Goal: Task Accomplishment & Management: Use online tool/utility

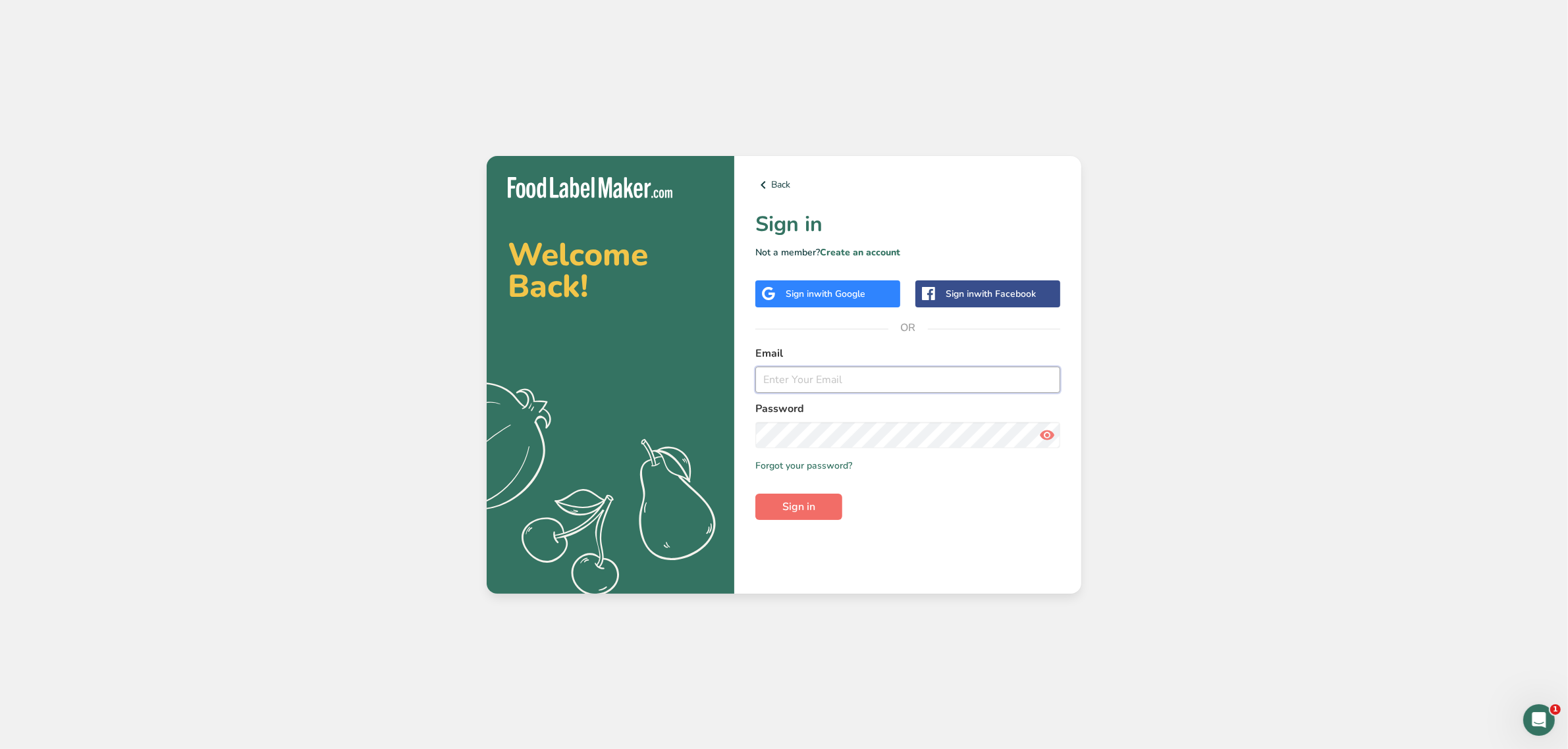
type input "[PERSON_NAME][EMAIL_ADDRESS][DOMAIN_NAME]"
click at [820, 505] on button "Sign in" at bounding box center [799, 506] width 87 height 26
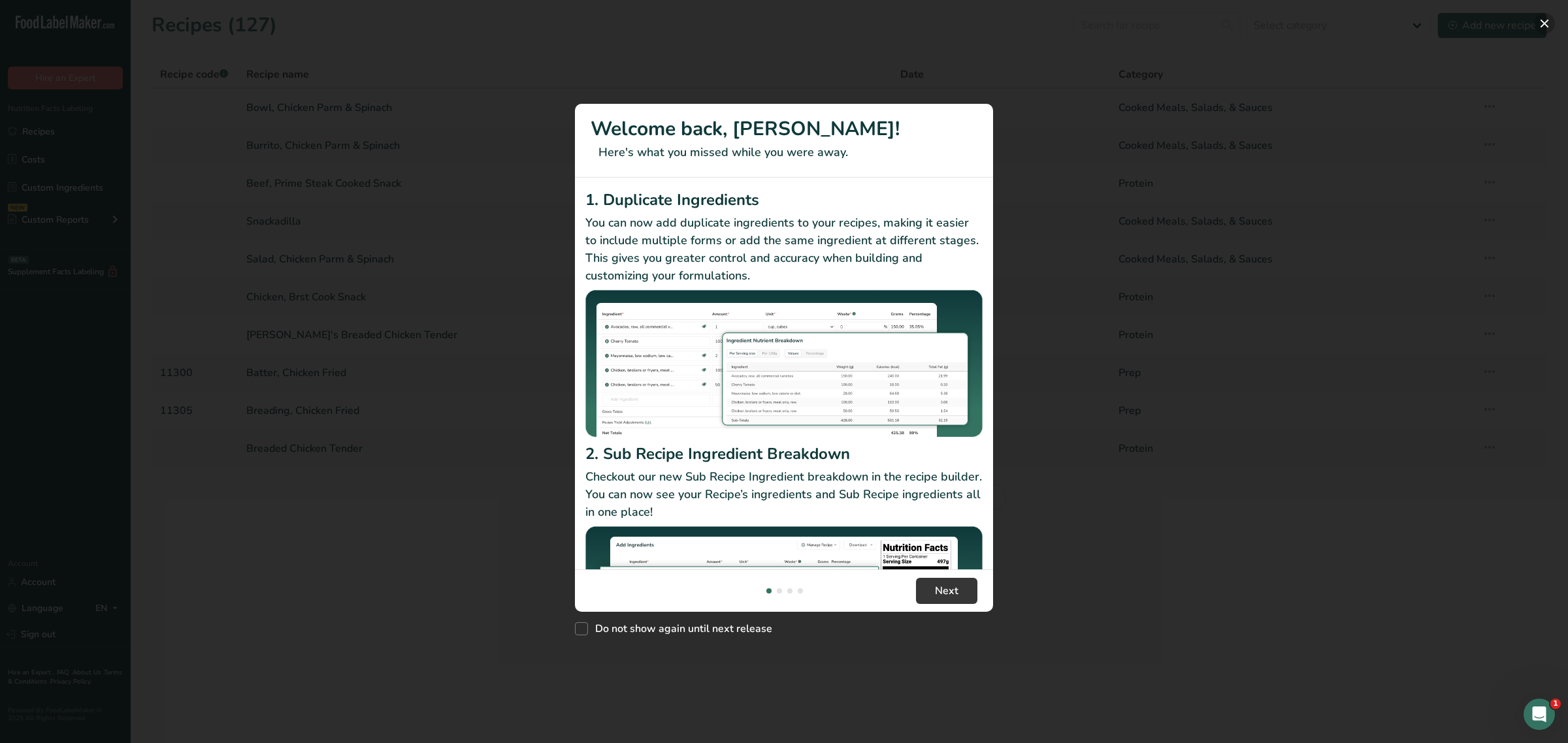
click at [1544, 20] on button "New Features" at bounding box center [1544, 24] width 21 height 21
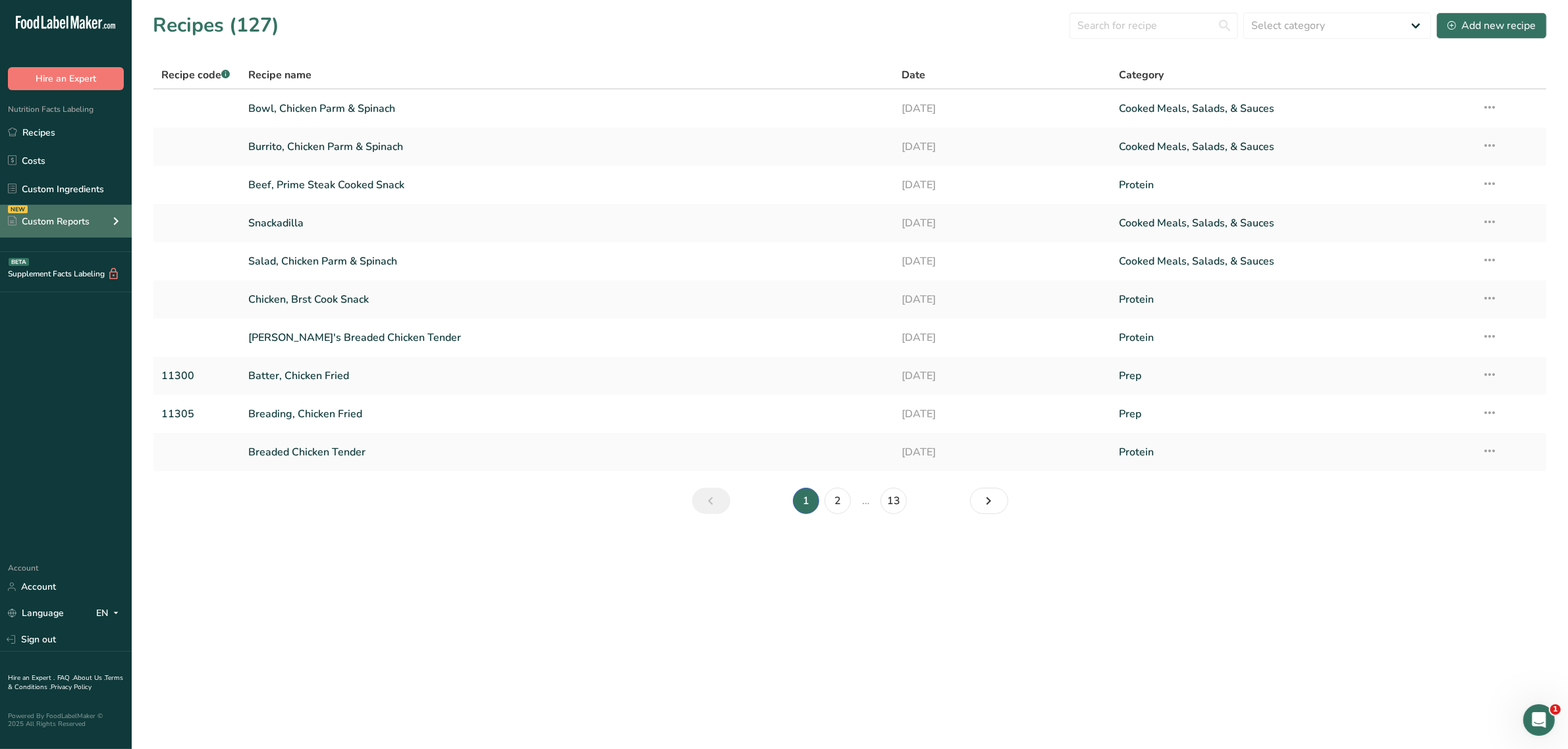
click at [78, 218] on div "Custom Reports" at bounding box center [48, 221] width 81 height 13
click at [65, 258] on link "Menu Label" at bounding box center [66, 252] width 132 height 29
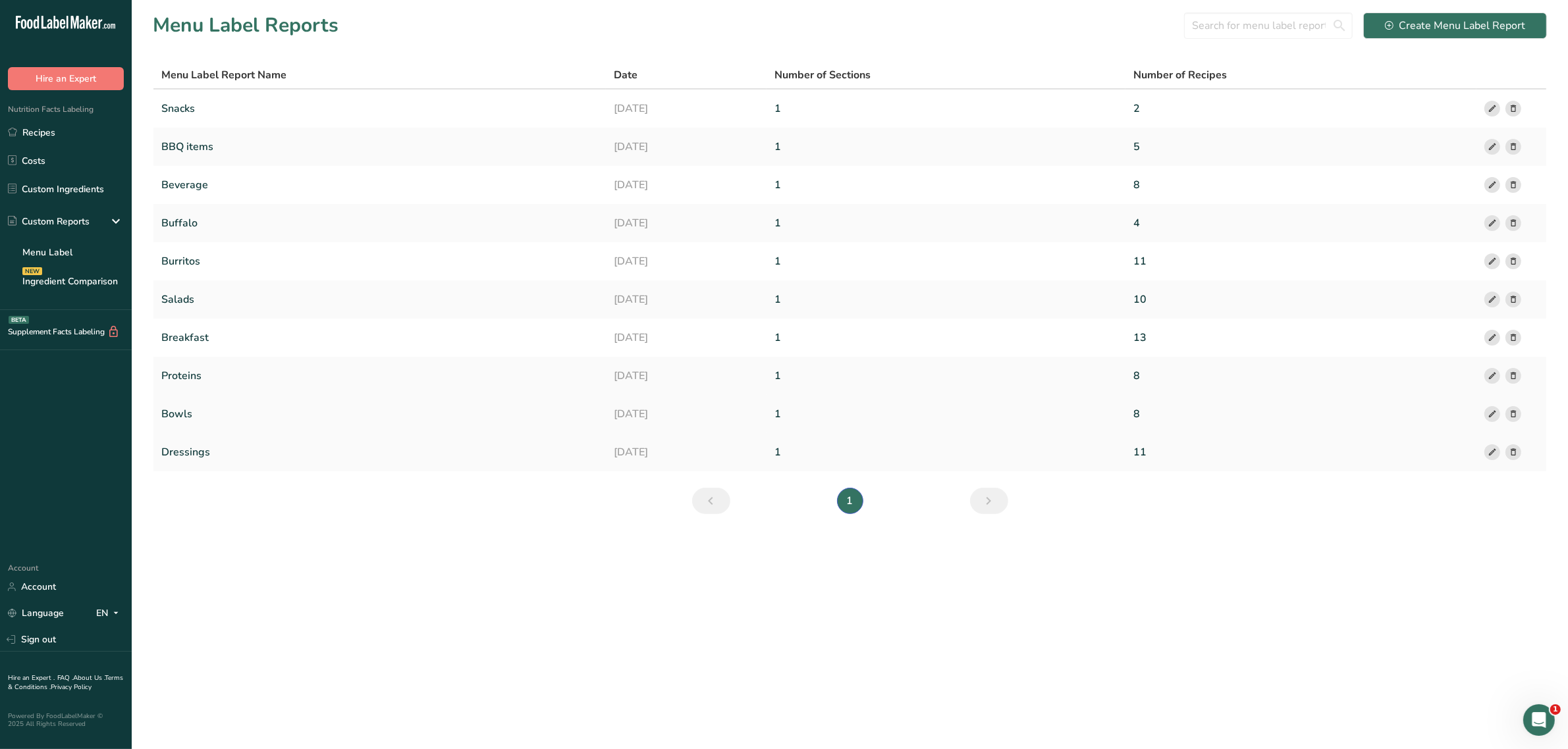
click at [179, 414] on link "Bowls" at bounding box center [380, 414] width 437 height 28
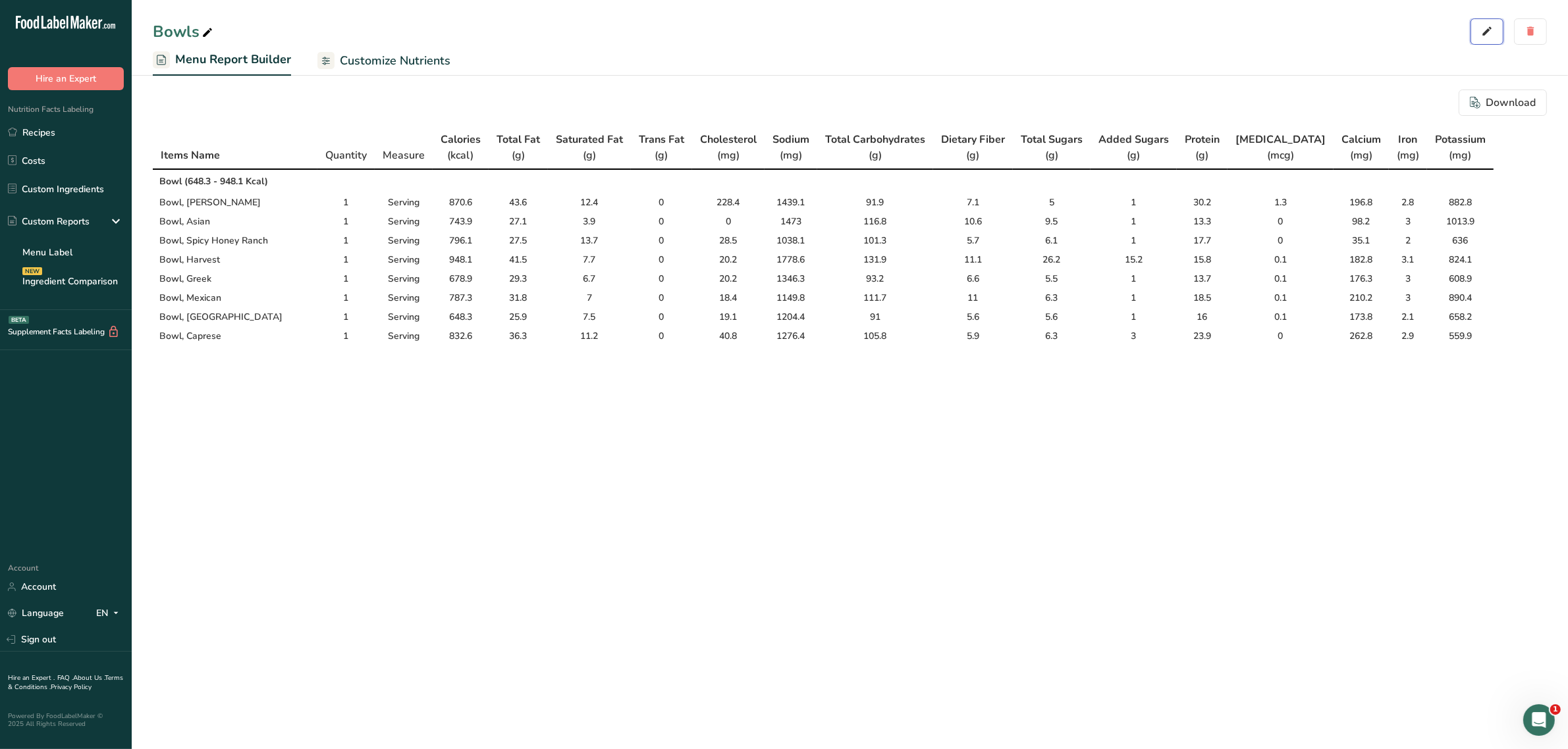
click at [1493, 29] on icon "button" at bounding box center [1487, 31] width 12 height 18
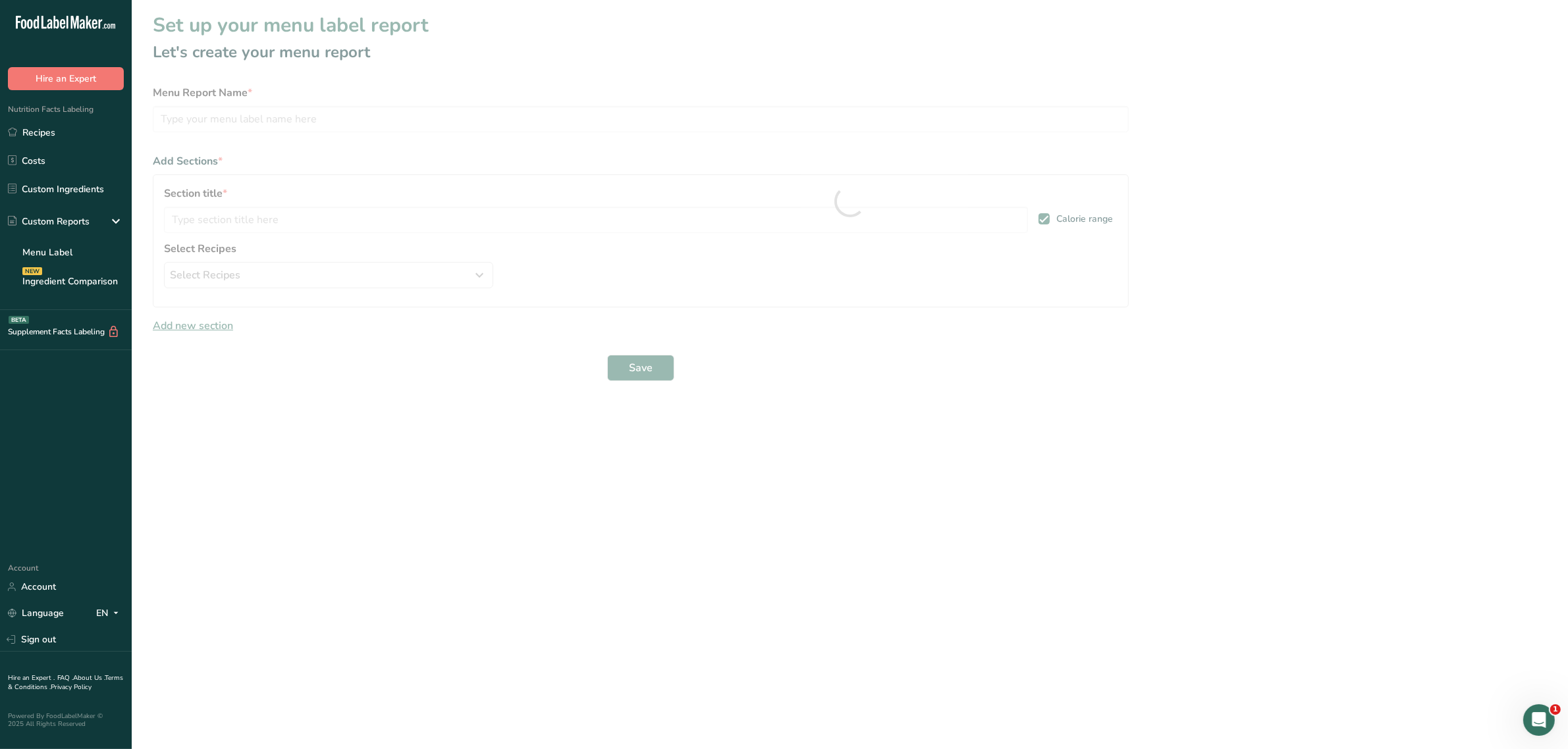
type input "Bowls"
type input "Bowl"
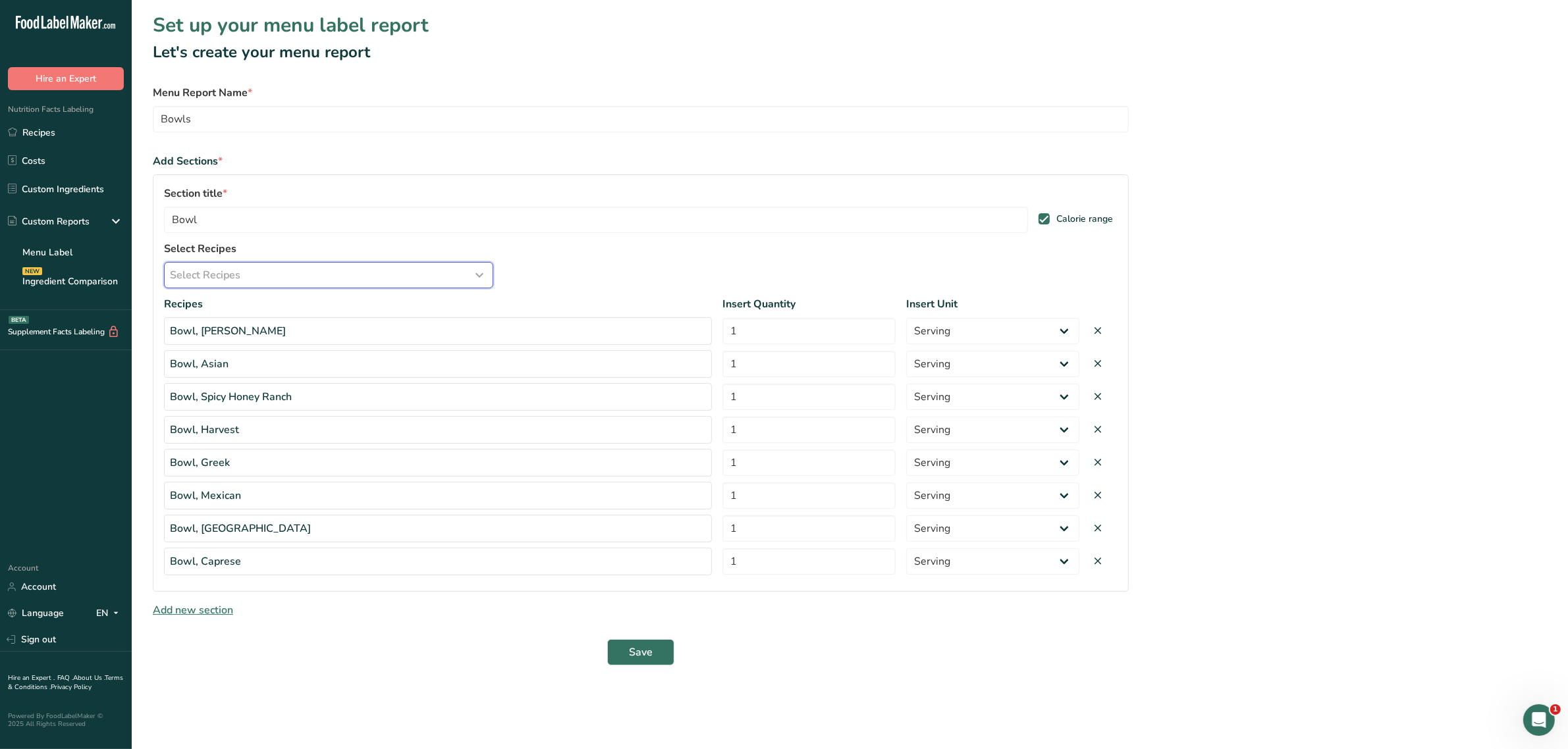
click at [352, 281] on div "Select Recipes" at bounding box center [328, 275] width 317 height 16
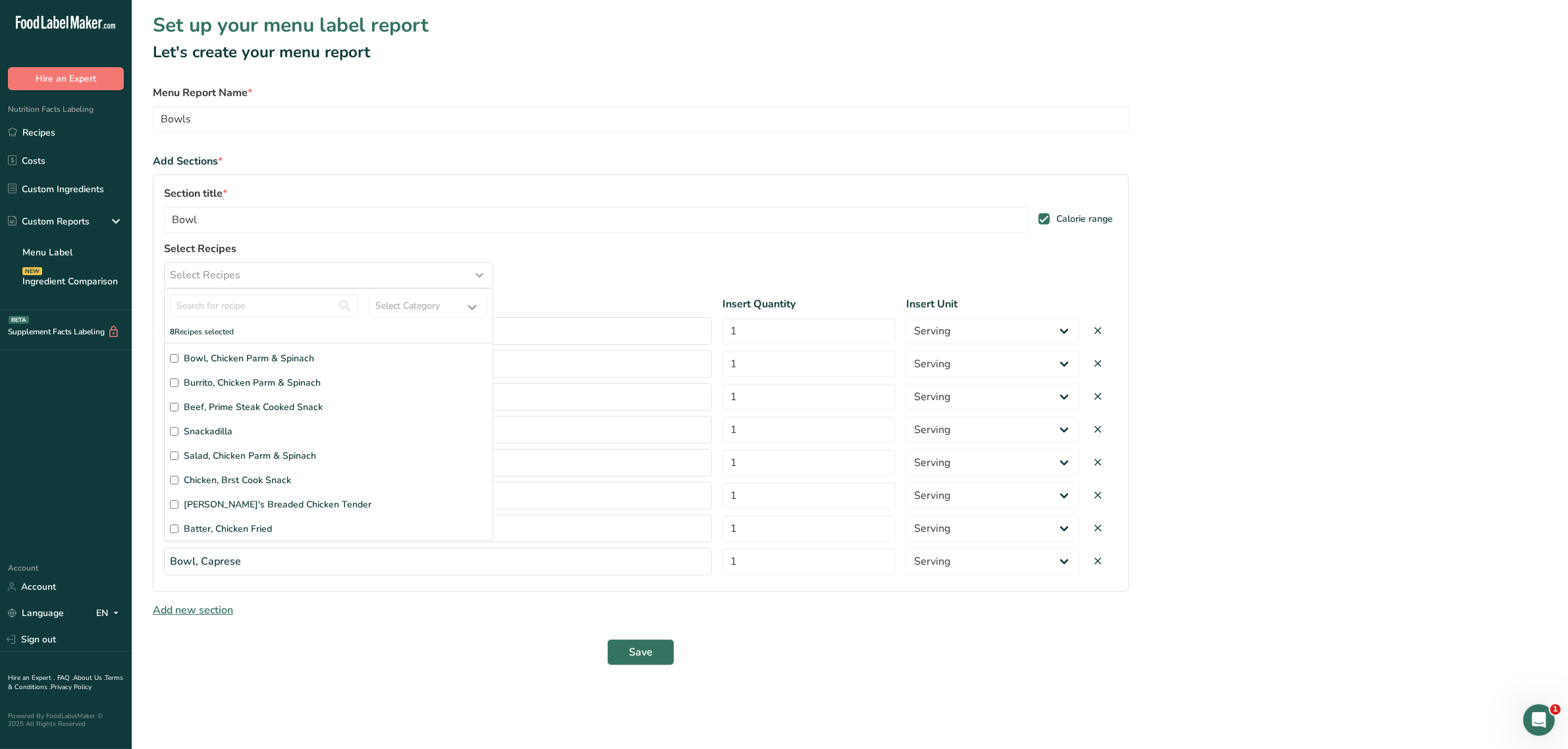
click at [169, 359] on div "Bowl, Chicken Parm & Spinach Burrito, Chicken Parm & Spinach Beef, Prime Steak …" at bounding box center [328, 442] width 328 height 198
click at [178, 360] on input "Bowl, Chicken Parm & Spinach" at bounding box center [174, 358] width 9 height 9
checkbox input "true"
click at [805, 603] on input "number" at bounding box center [809, 594] width 173 height 26
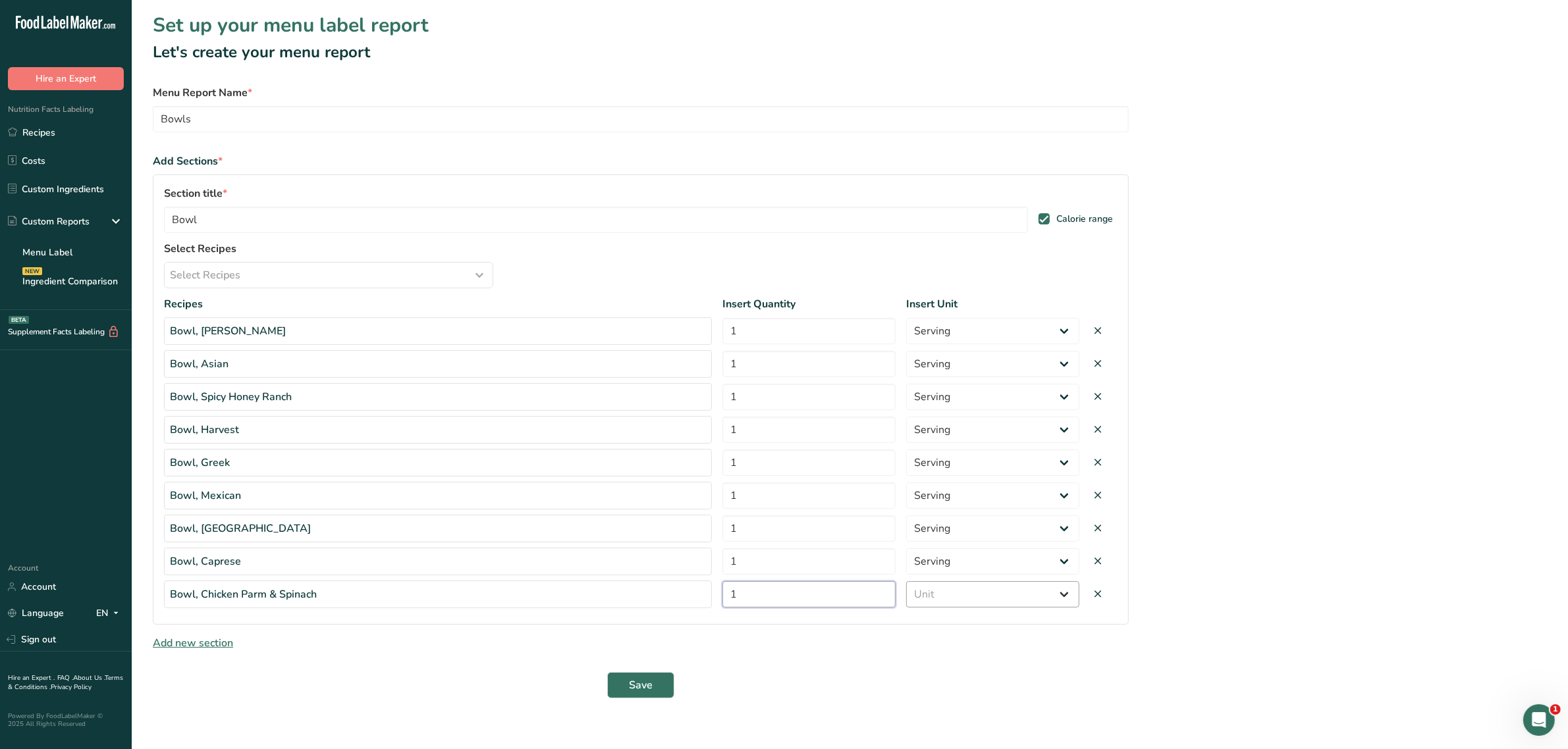
type input "1"
click at [969, 600] on select "Unit Serving Package g kg mg mcg lb oz" at bounding box center [993, 594] width 173 height 26
select select "serving"
click at [907, 584] on select "Unit Serving Package g kg mg mcg lb oz" at bounding box center [993, 594] width 173 height 26
click at [639, 693] on span "Save" at bounding box center [641, 686] width 24 height 16
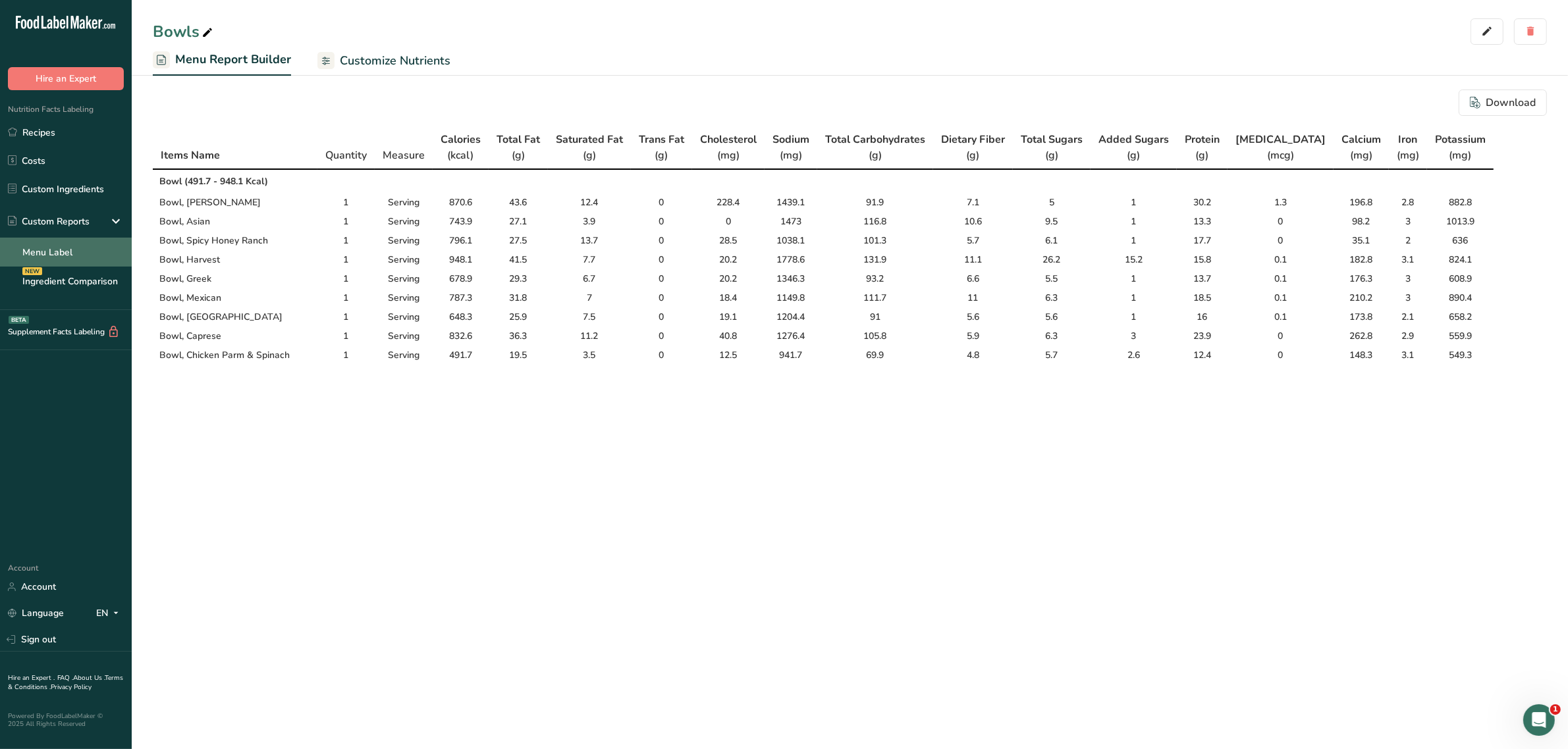
click at [53, 242] on link "Menu Label" at bounding box center [66, 252] width 132 height 29
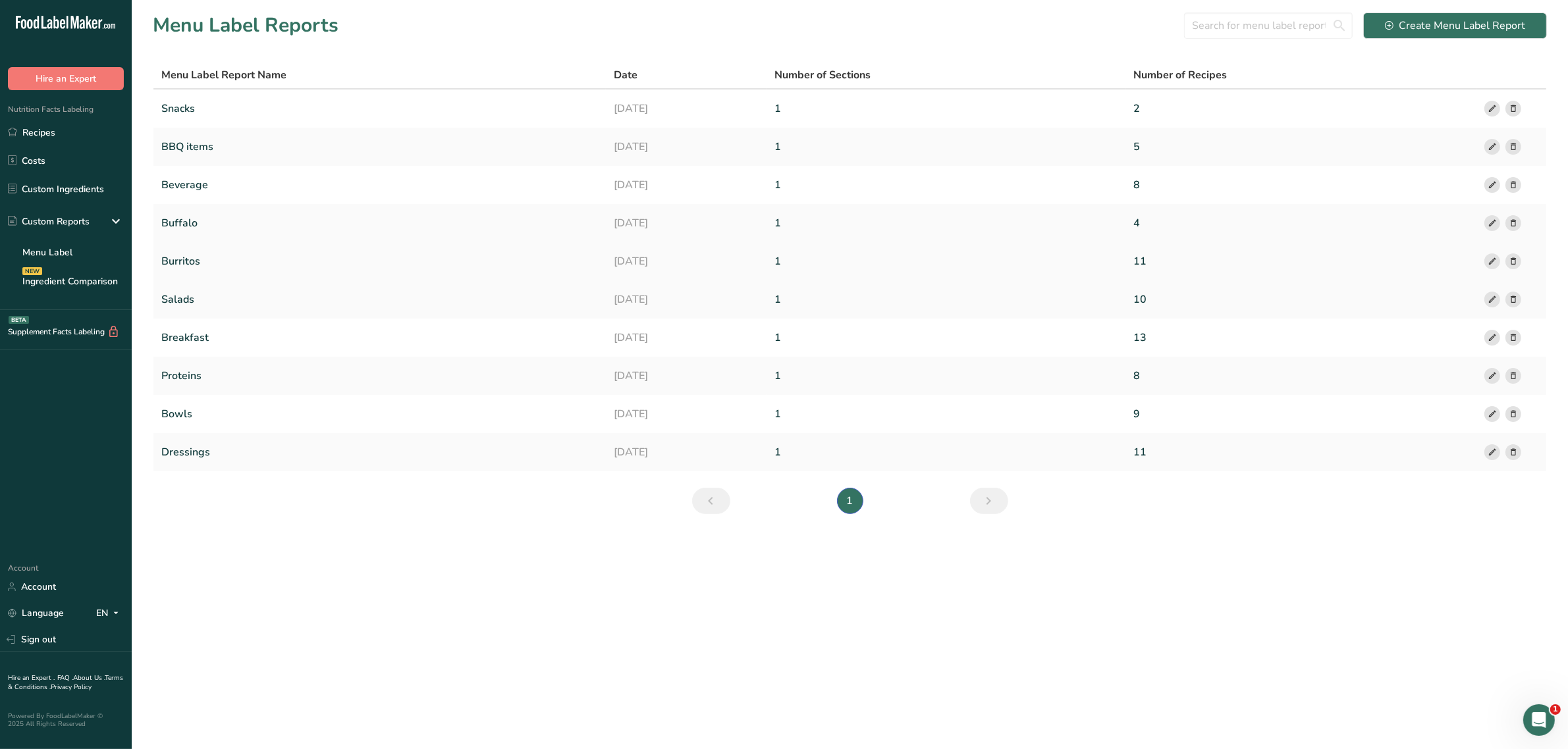
click at [186, 258] on link "Burritos" at bounding box center [380, 261] width 437 height 28
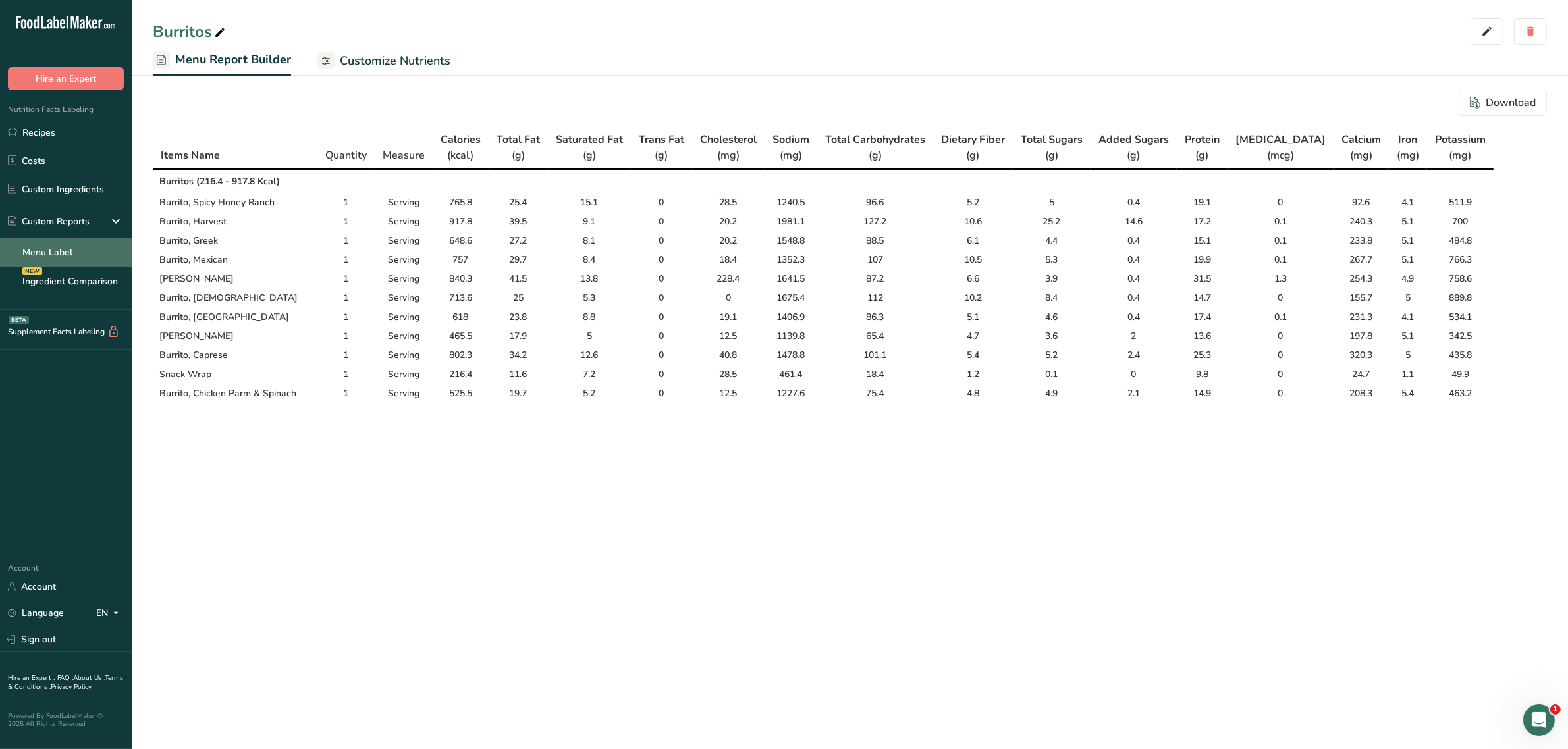
click at [60, 250] on link "Menu Label" at bounding box center [66, 252] width 132 height 29
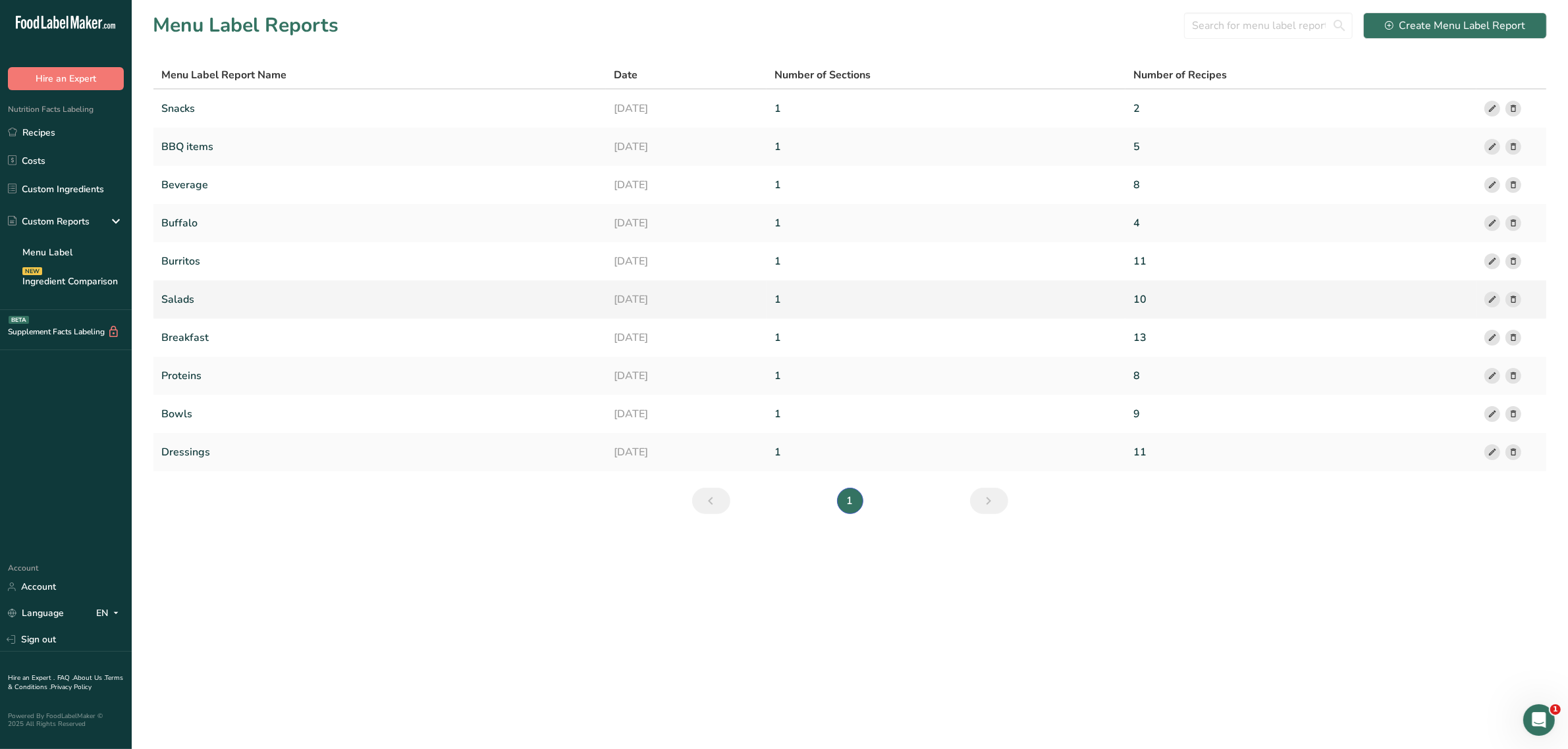
click at [176, 297] on link "Salads" at bounding box center [380, 299] width 437 height 28
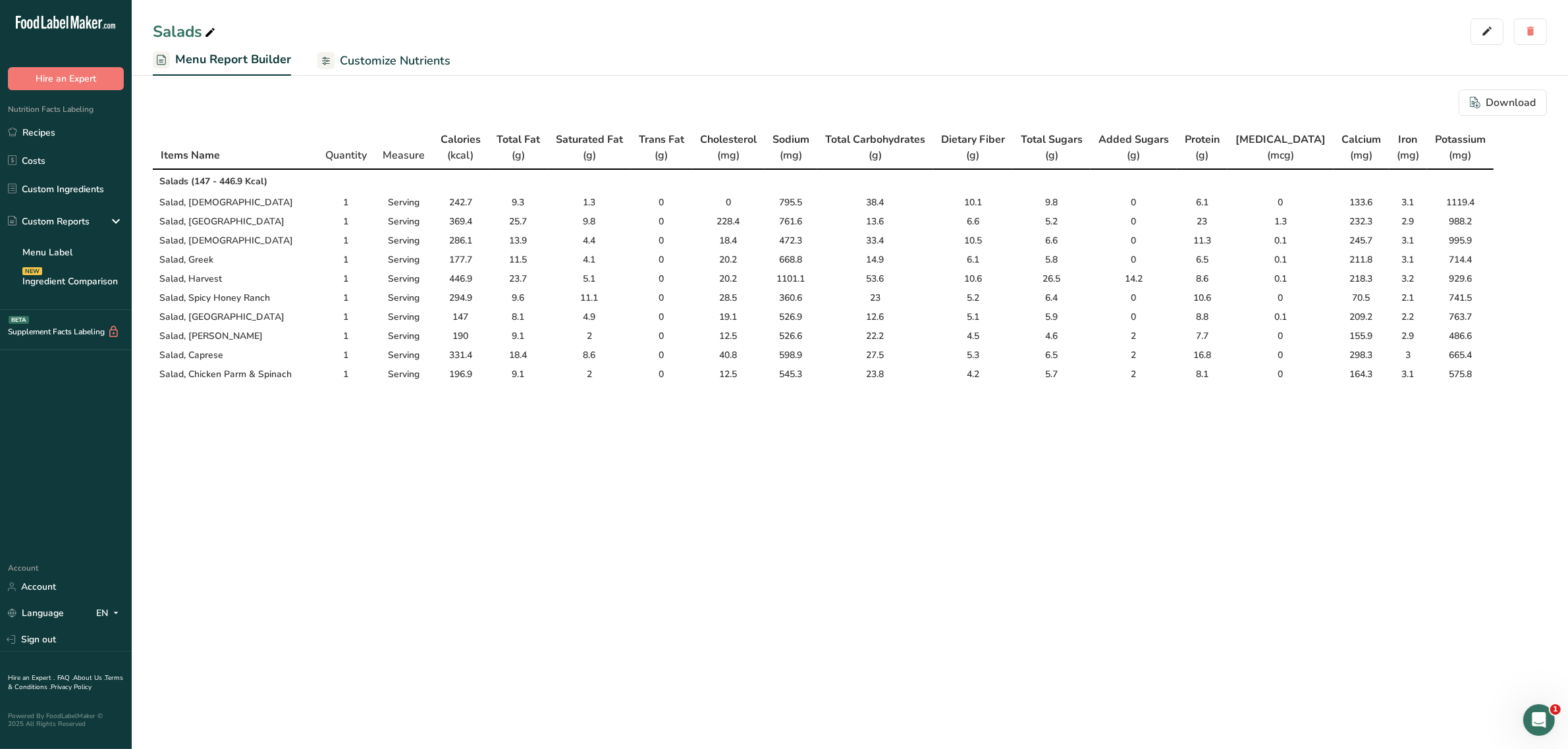
click at [426, 297] on td "Serving" at bounding box center [403, 298] width 58 height 19
click at [1521, 105] on div "Download" at bounding box center [1502, 103] width 66 height 16
click at [68, 257] on link "Menu Label" at bounding box center [66, 252] width 132 height 29
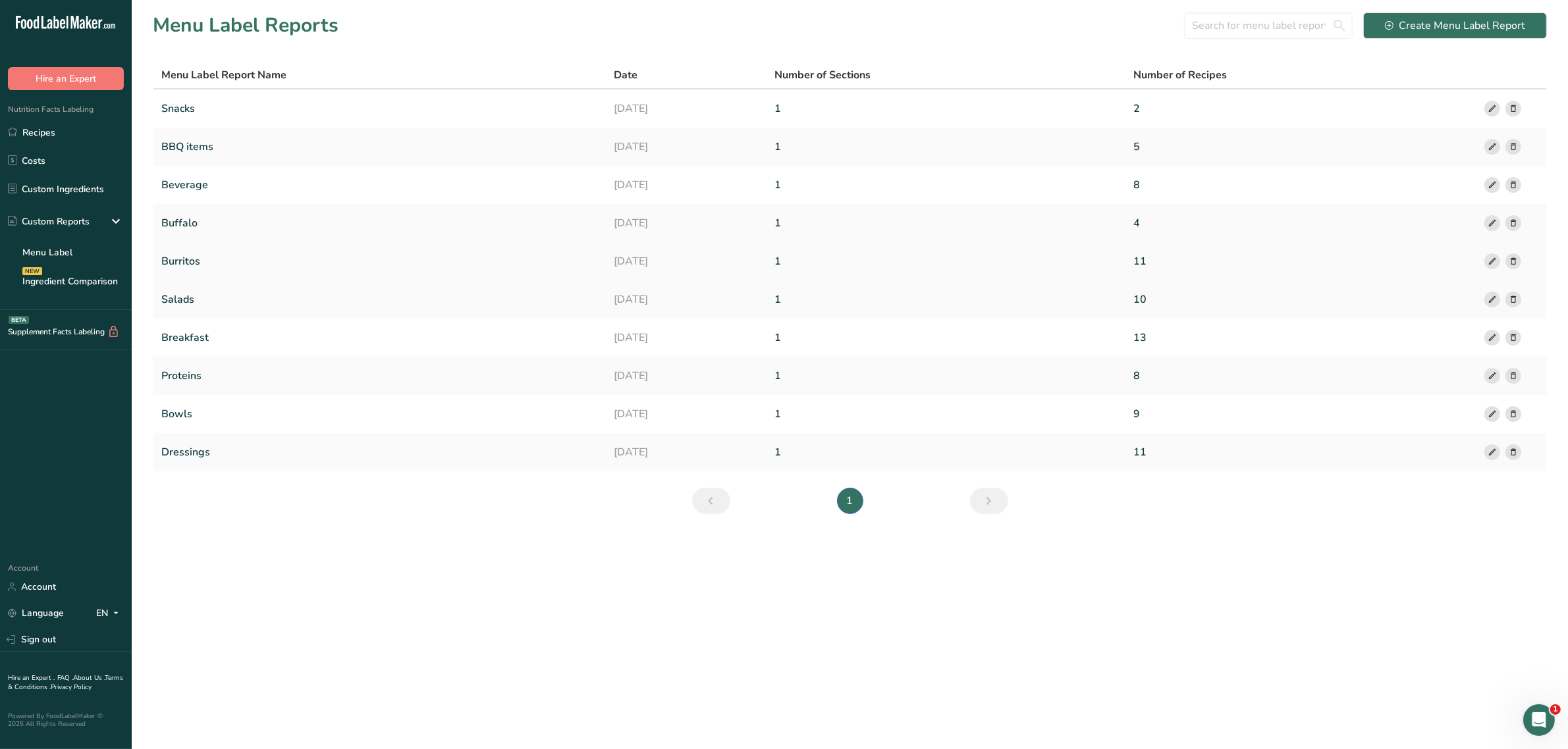
click at [202, 262] on link "Burritos" at bounding box center [380, 261] width 437 height 28
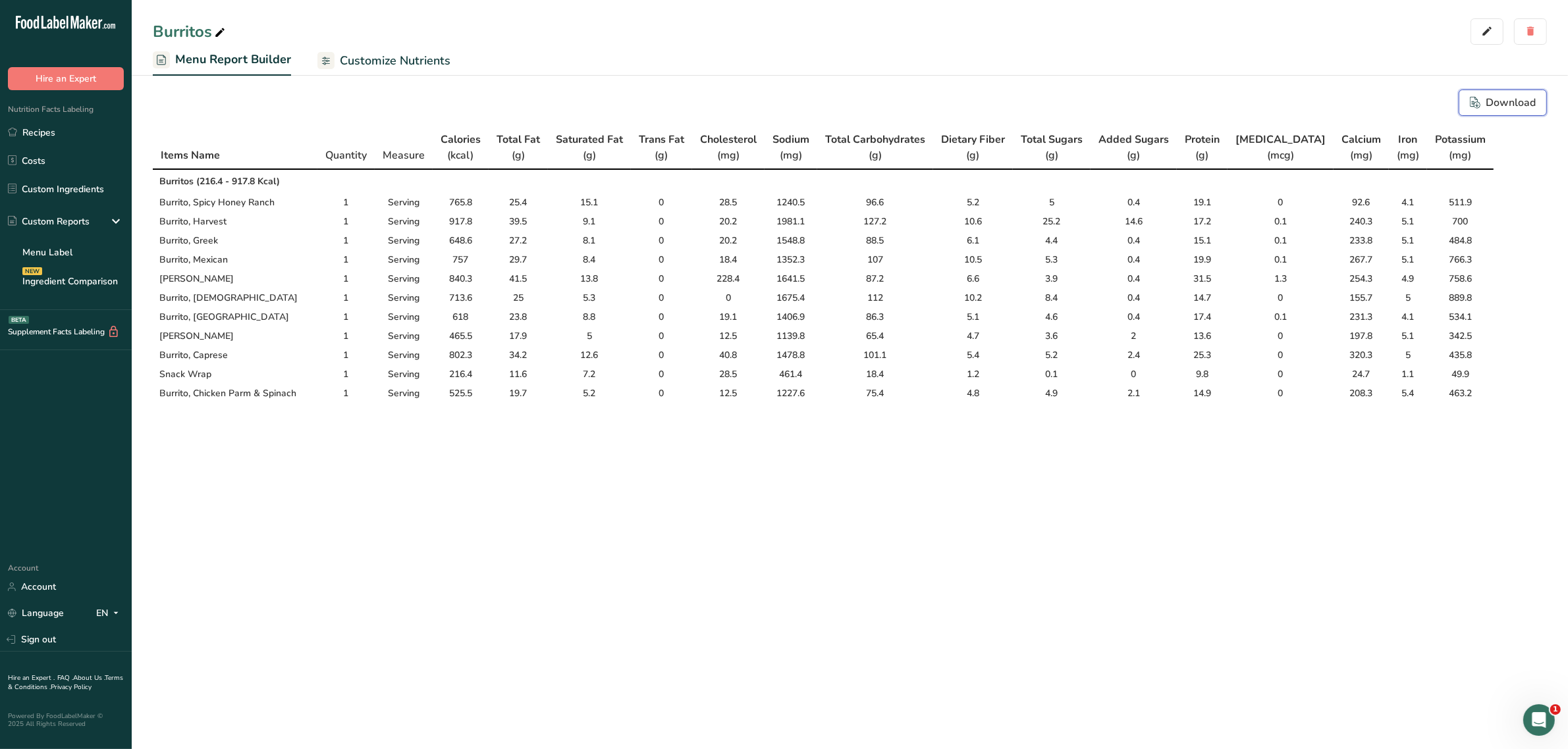
click at [1487, 97] on div "Download" at bounding box center [1502, 103] width 66 height 16
click at [53, 246] on link "Menu Label" at bounding box center [66, 252] width 132 height 29
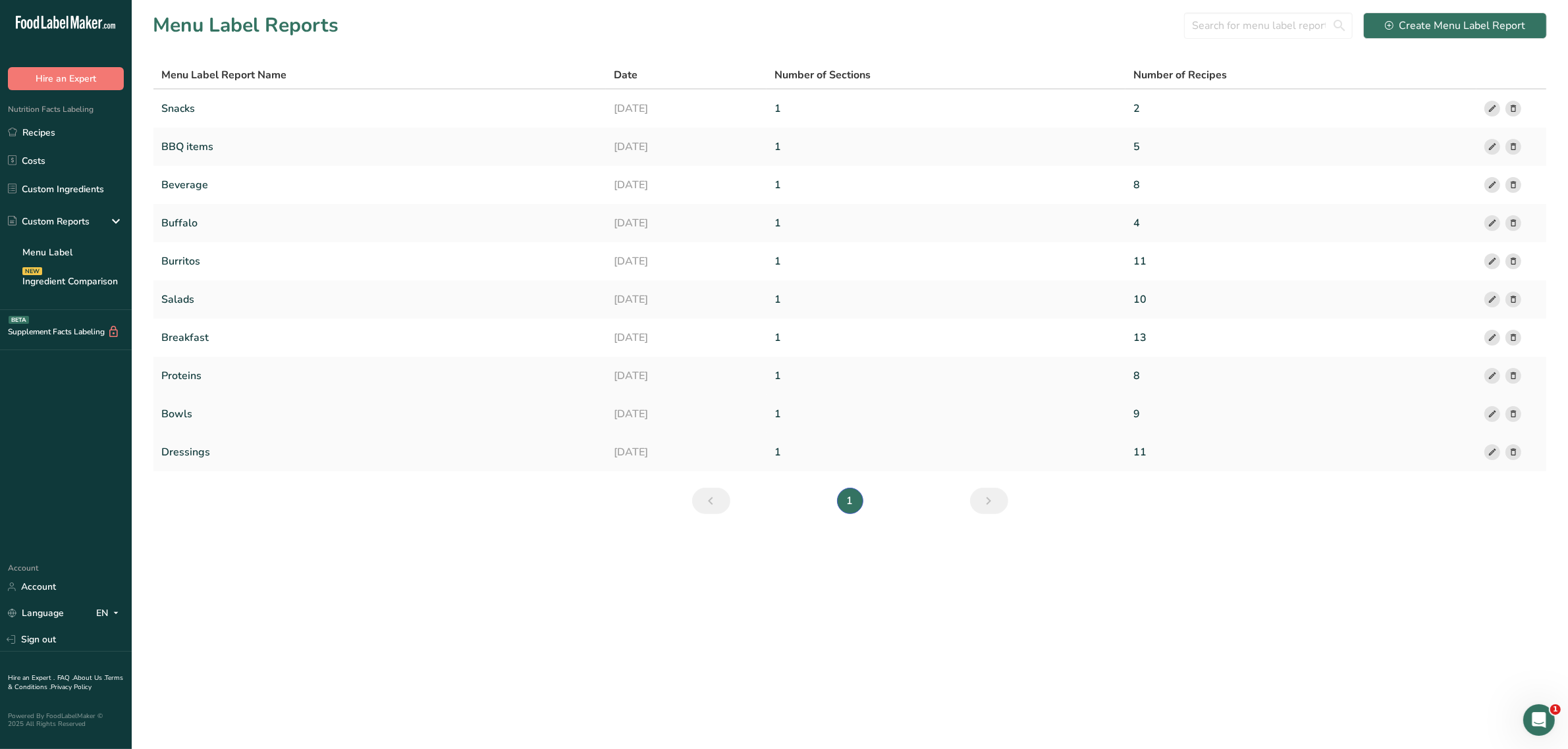
click at [195, 411] on link "Bowls" at bounding box center [380, 414] width 437 height 28
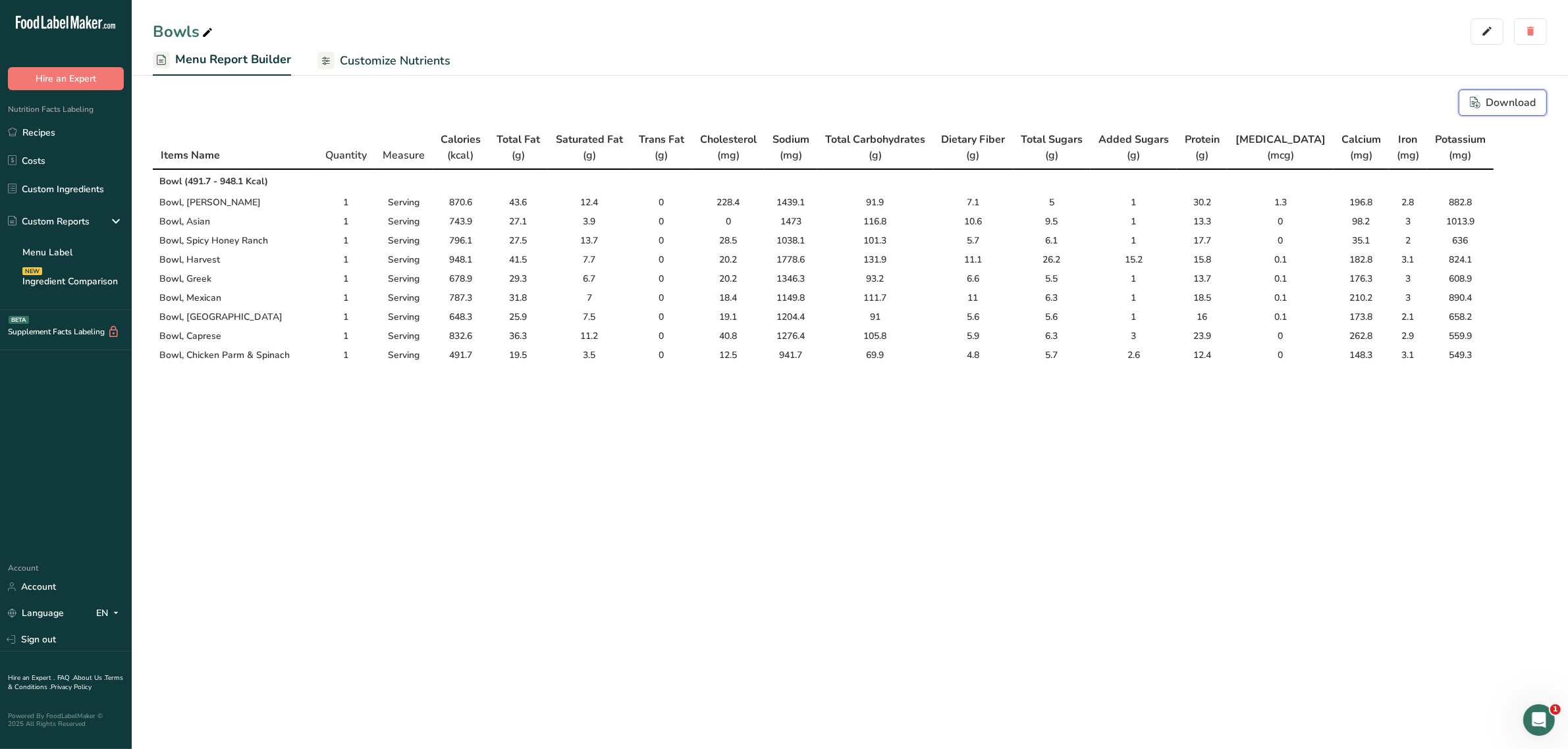
click at [1516, 100] on div "Download" at bounding box center [1502, 103] width 66 height 16
